Goal: Information Seeking & Learning: Check status

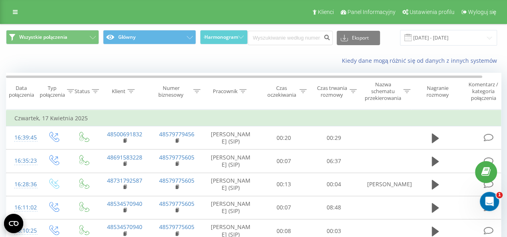
click at [243, 88] on div at bounding box center [242, 91] width 7 height 7
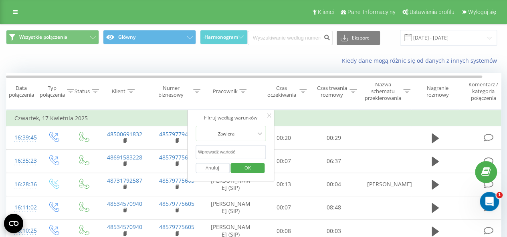
drag, startPoint x: 241, startPoint y: 147, endPoint x: 247, endPoint y: 157, distance: 11.8
click at [241, 147] on input "text" at bounding box center [230, 152] width 70 height 14
type input "[PERSON_NAME]"
click at [249, 168] on span "OK" at bounding box center [247, 168] width 22 height 12
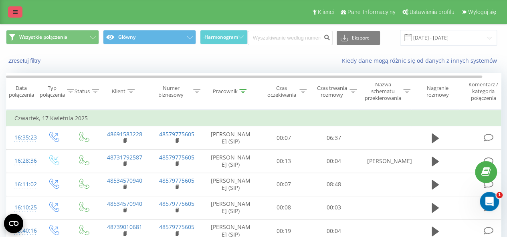
click at [16, 14] on icon at bounding box center [15, 12] width 5 height 6
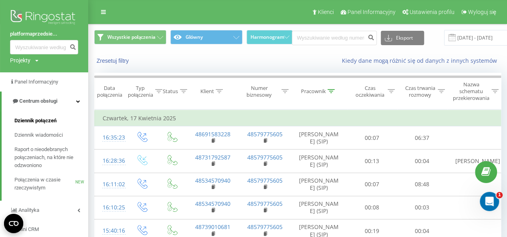
click at [34, 122] on span "Dziennik połączeń" at bounding box center [35, 121] width 42 height 8
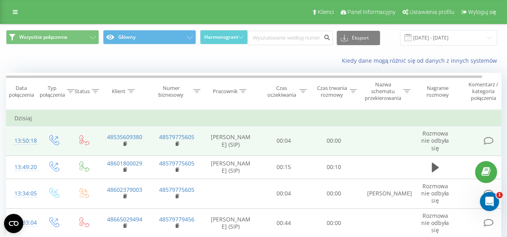
scroll to position [40, 0]
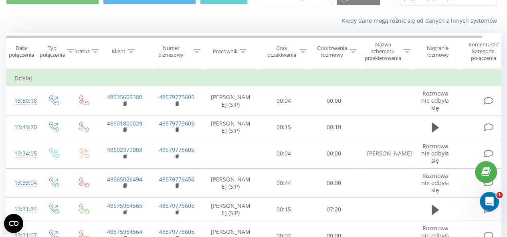
click at [246, 52] on icon at bounding box center [242, 51] width 7 height 4
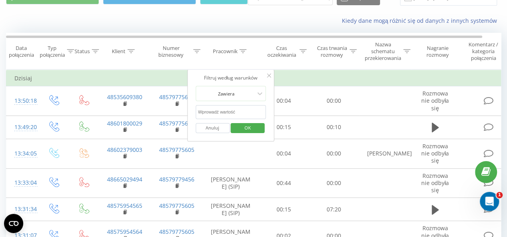
drag, startPoint x: 237, startPoint y: 115, endPoint x: 244, endPoint y: 118, distance: 7.9
click at [237, 115] on input "text" at bounding box center [230, 112] width 70 height 14
click at [255, 128] on span "OK" at bounding box center [247, 128] width 22 height 12
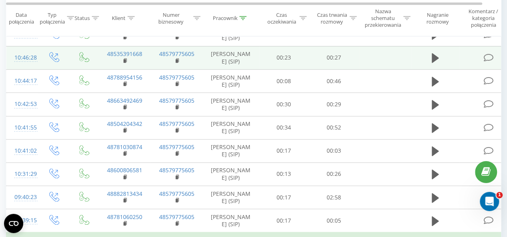
scroll to position [429, 0]
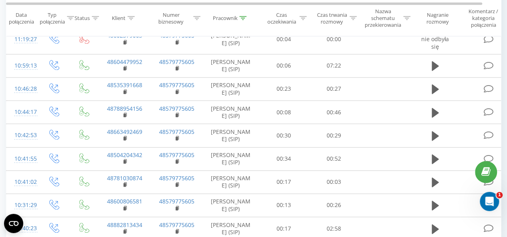
click at [243, 21] on div at bounding box center [242, 18] width 7 height 7
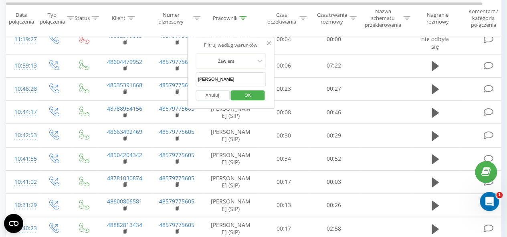
click at [245, 72] on input "[PERSON_NAME]" at bounding box center [230, 79] width 70 height 14
type input "[PERSON_NAME]"
click at [247, 91] on span "OK" at bounding box center [247, 95] width 22 height 12
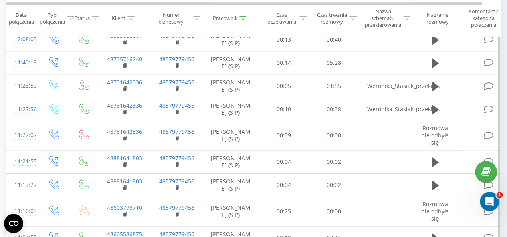
scroll to position [325, 0]
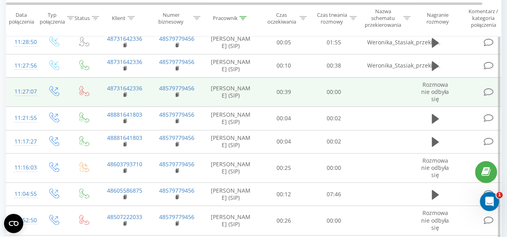
scroll to position [405, 0]
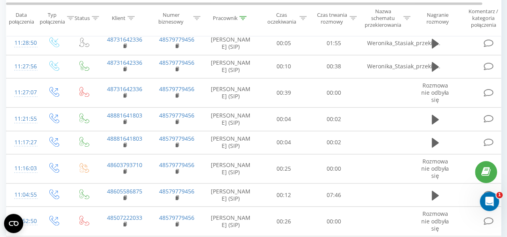
click at [246, 18] on icon at bounding box center [242, 18] width 7 height 4
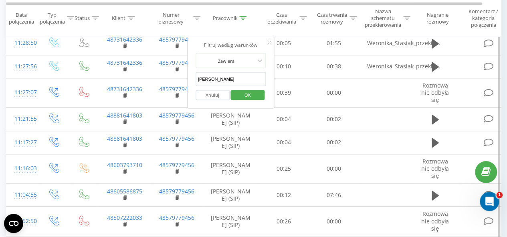
click at [241, 74] on input "stasiak" at bounding box center [230, 79] width 70 height 14
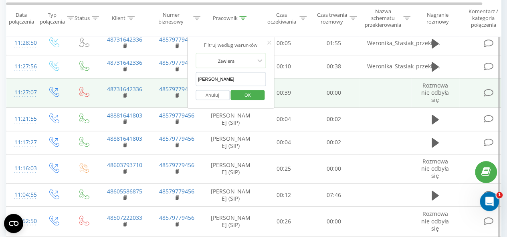
drag, startPoint x: 181, startPoint y: 77, endPoint x: 153, endPoint y: 77, distance: 28.4
click at [153, 77] on table "Filtruj według warunków Jest równe Wprowadź wartość Anuluj OK Filtruj według wa…" at bounding box center [262, 37] width 513 height 667
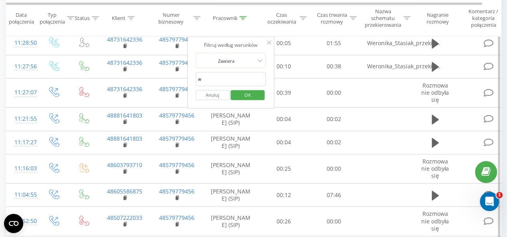
type input "[PERSON_NAME]"
click at [239, 89] on span "OK" at bounding box center [247, 94] width 22 height 12
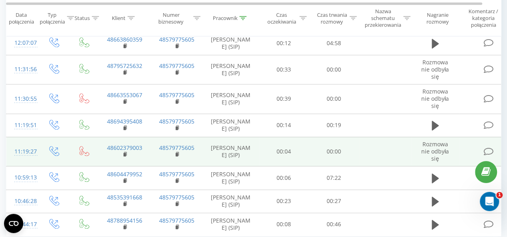
scroll to position [547, 0]
